Goal: Task Accomplishment & Management: Manage account settings

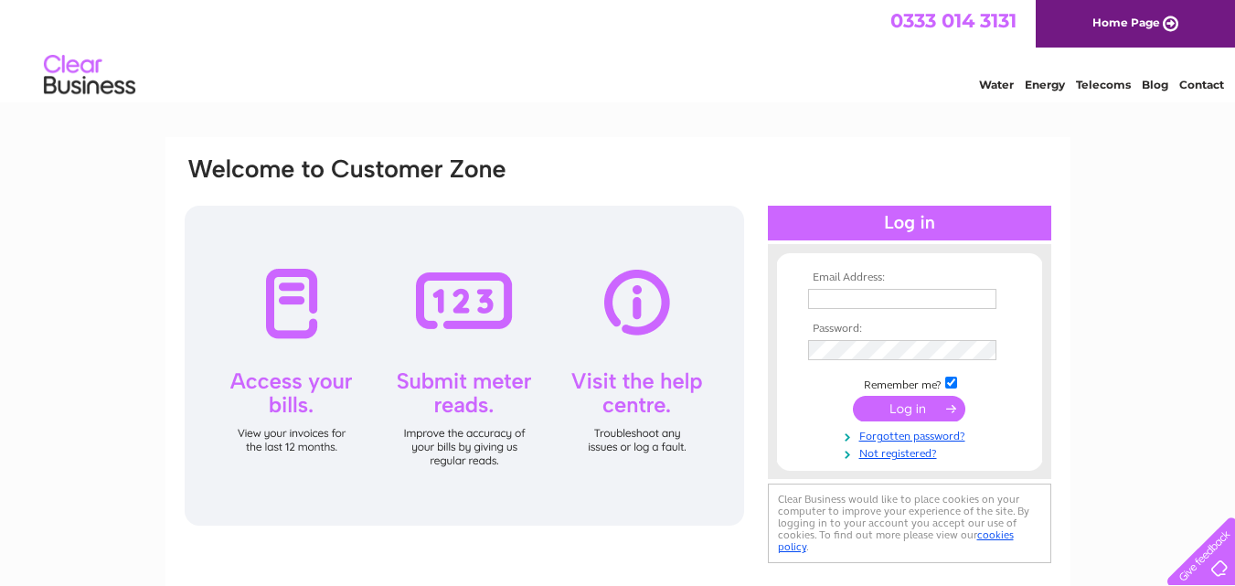
type input "pm@phoenixdentalpractice.com"
click at [921, 412] on input "submit" at bounding box center [909, 409] width 112 height 26
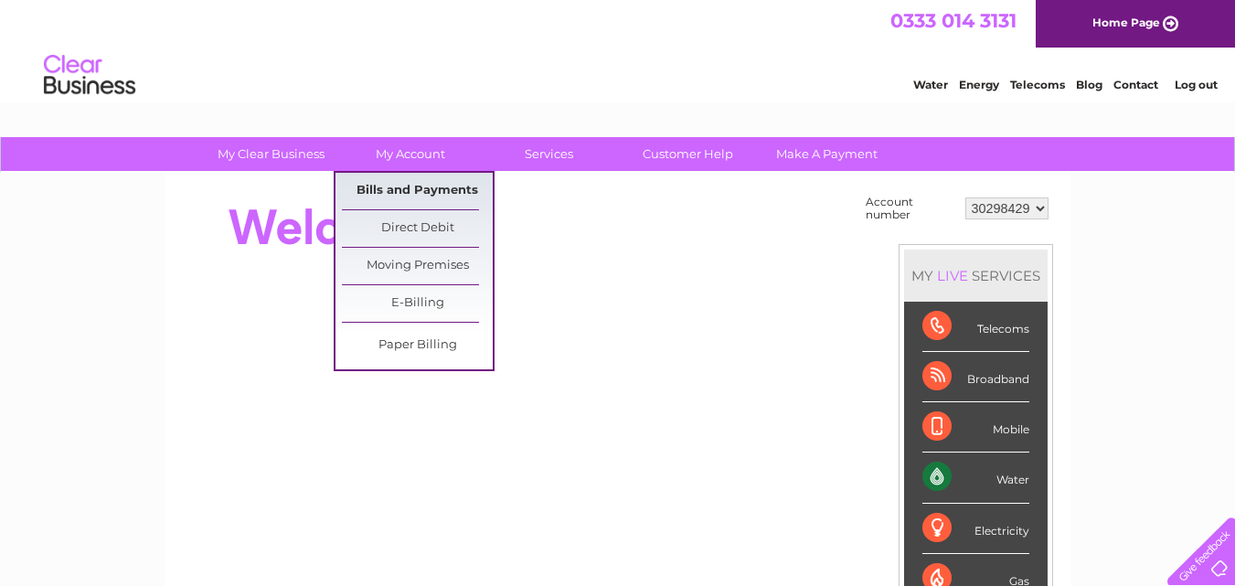
click at [419, 189] on link "Bills and Payments" at bounding box center [417, 191] width 151 height 37
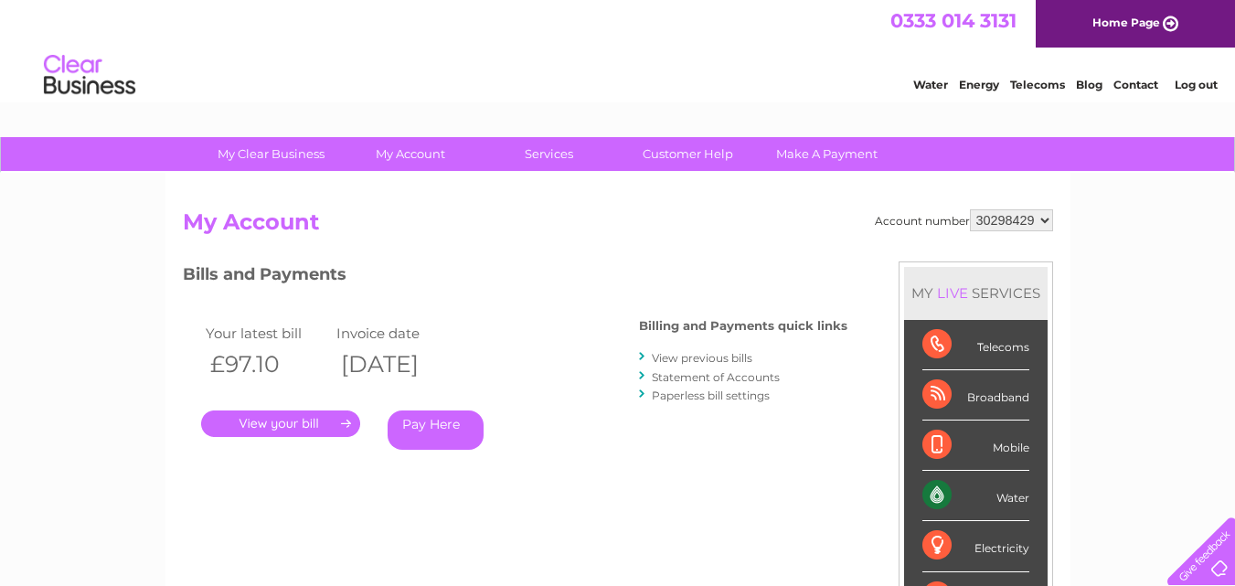
click at [275, 419] on link "." at bounding box center [280, 423] width 159 height 26
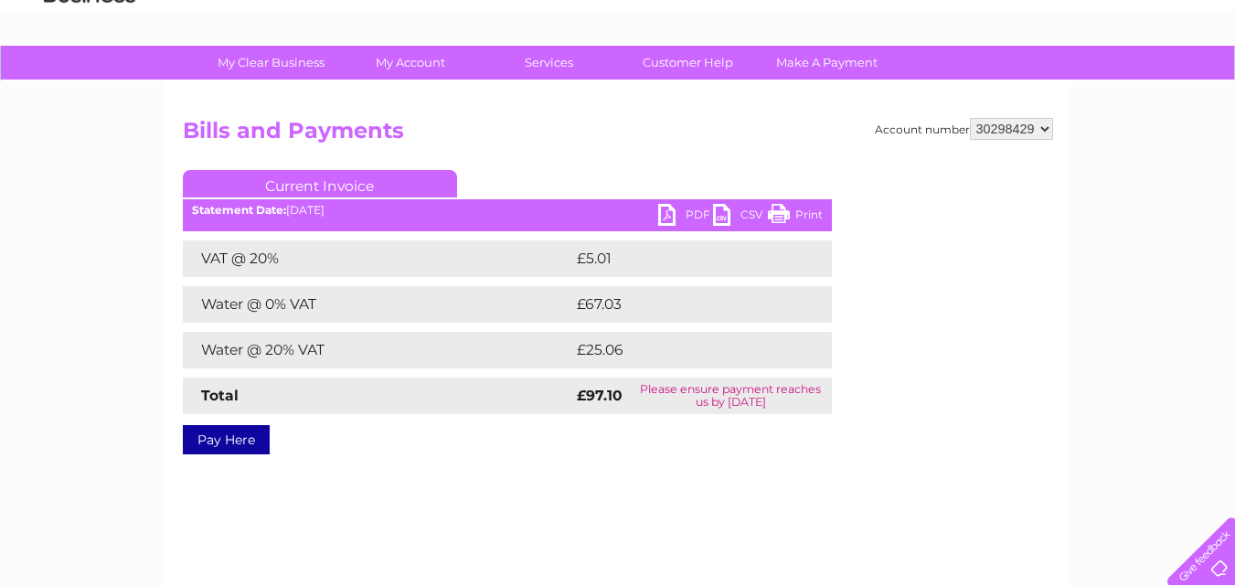
click at [695, 214] on link "PDF" at bounding box center [685, 217] width 55 height 26
click at [681, 210] on link "PDF" at bounding box center [685, 217] width 55 height 26
